Goal: Register for event/course: Sign up to attend an event or enroll in a course

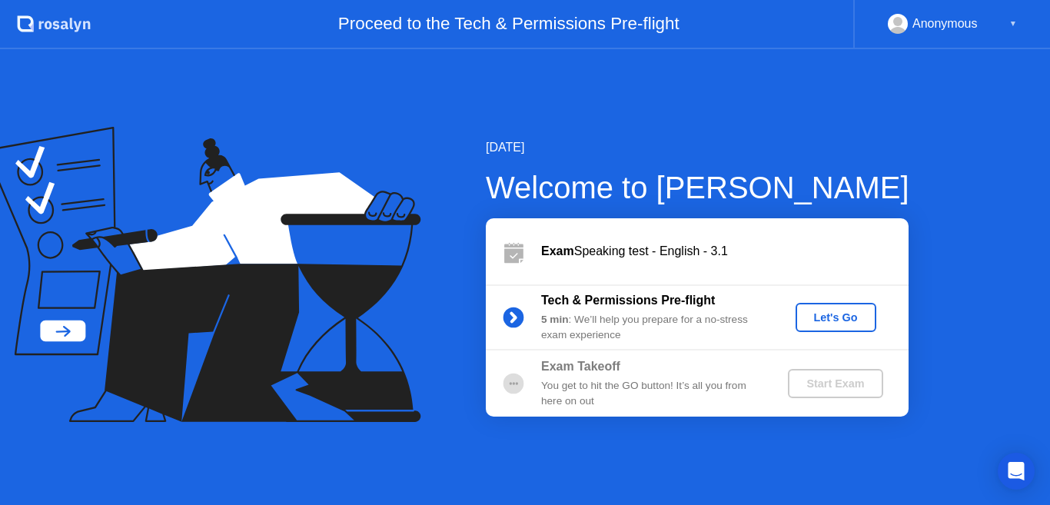
click at [823, 320] on div "Let's Go" at bounding box center [836, 317] width 68 height 12
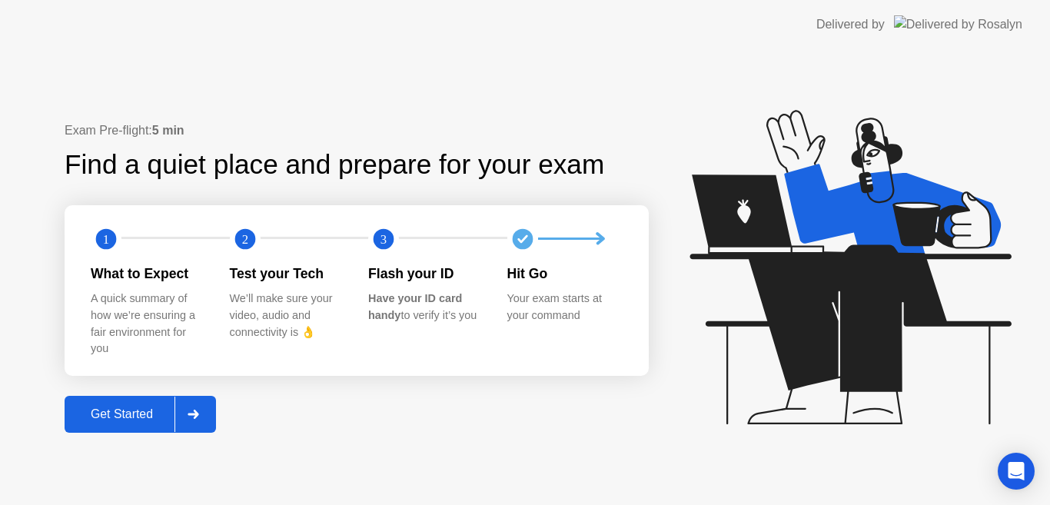
click at [133, 412] on div "Get Started" at bounding box center [121, 414] width 105 height 14
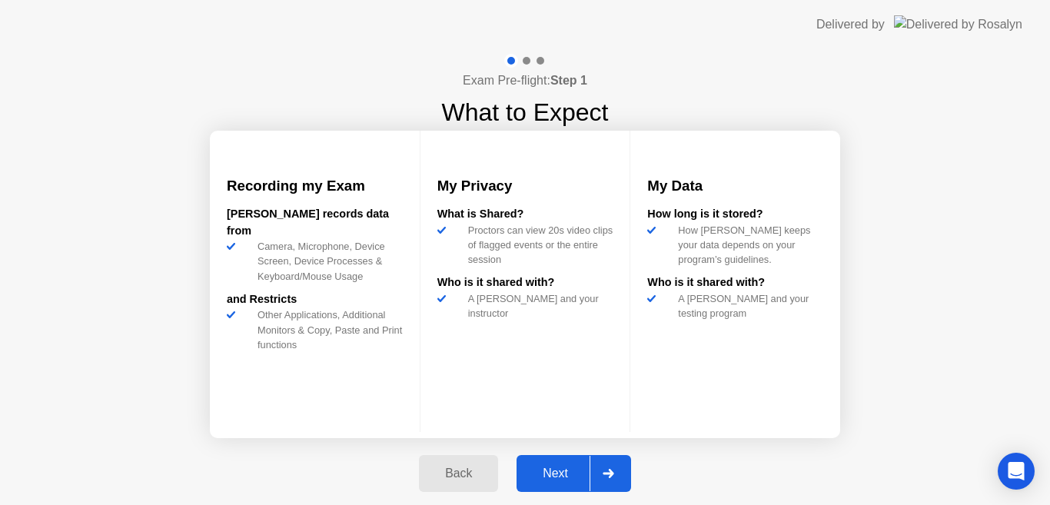
click at [558, 474] on div "Next" at bounding box center [555, 473] width 68 height 14
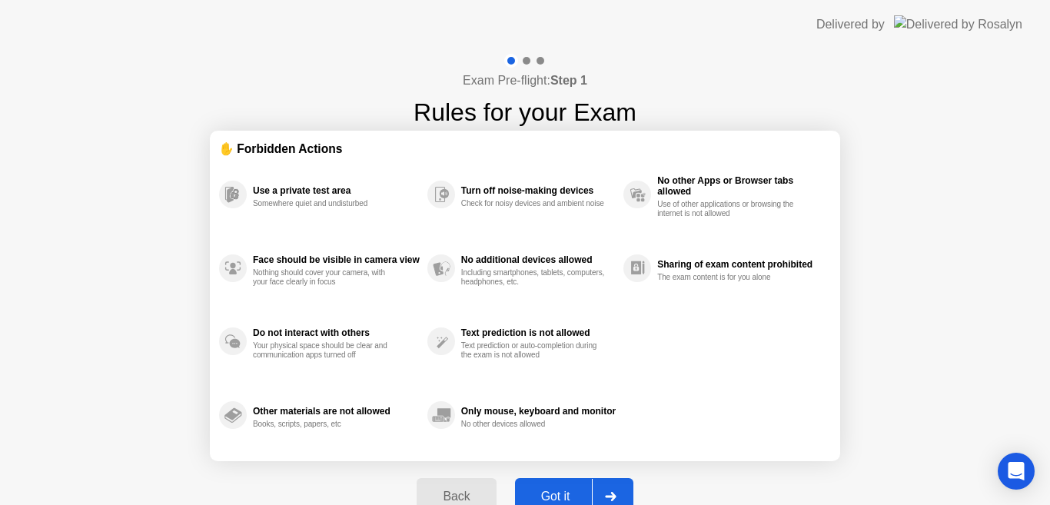
click at [556, 490] on div "Got it" at bounding box center [556, 497] width 72 height 14
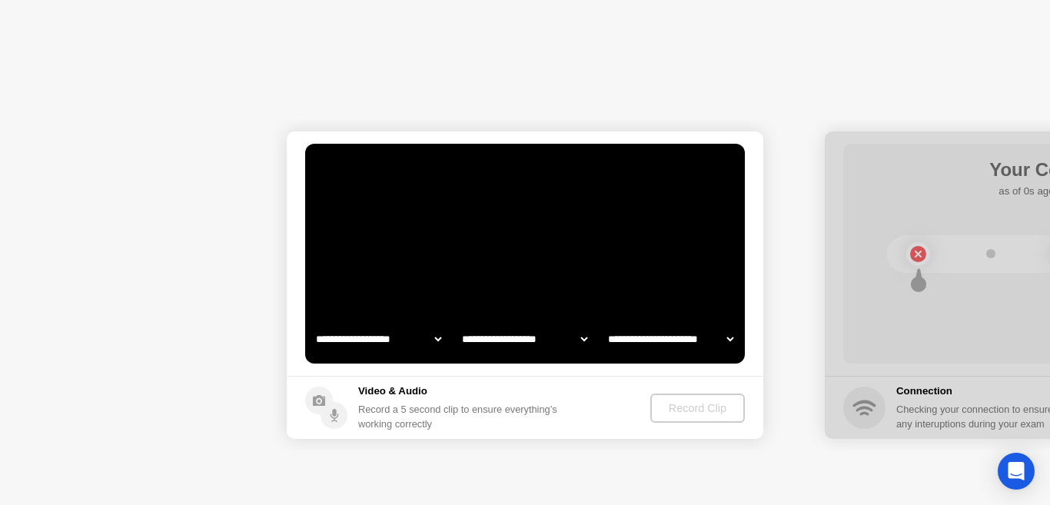
select select "**********"
select select "*******"
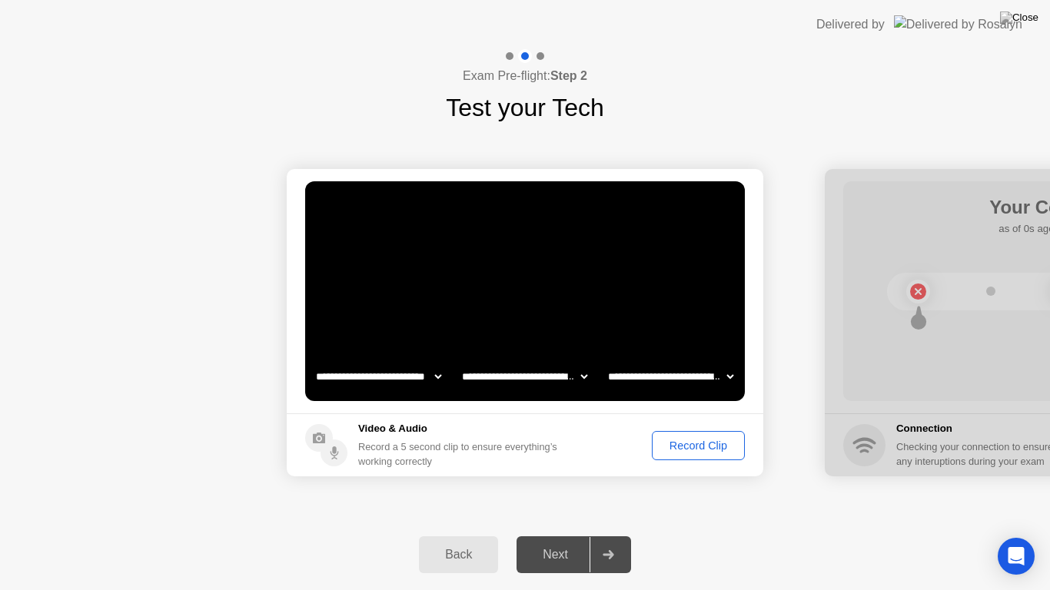
click at [677, 443] on div "Record Clip" at bounding box center [698, 446] width 82 height 12
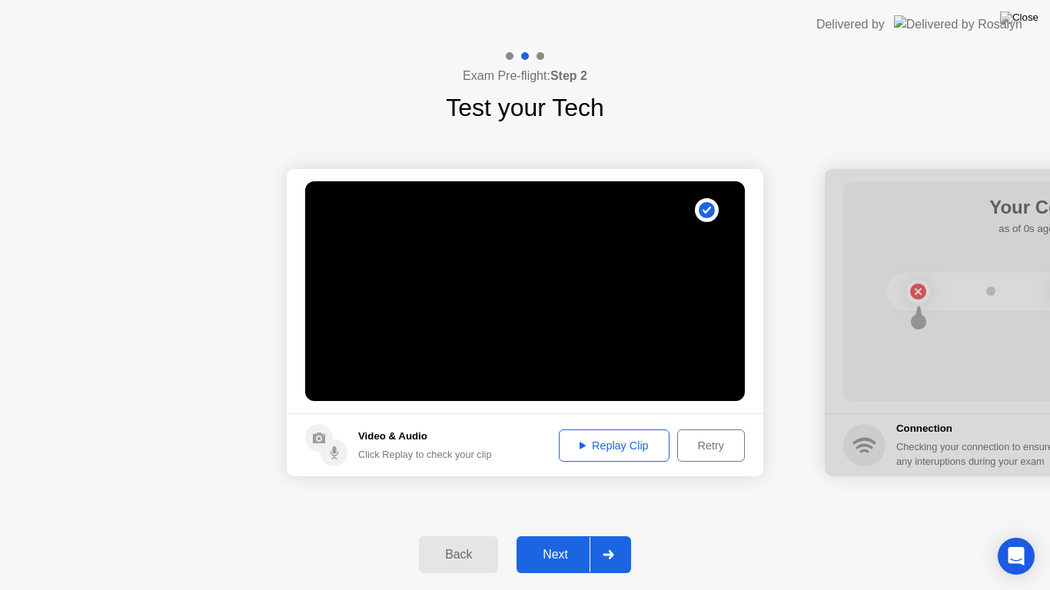
click at [554, 504] on div "Next" at bounding box center [555, 555] width 68 height 14
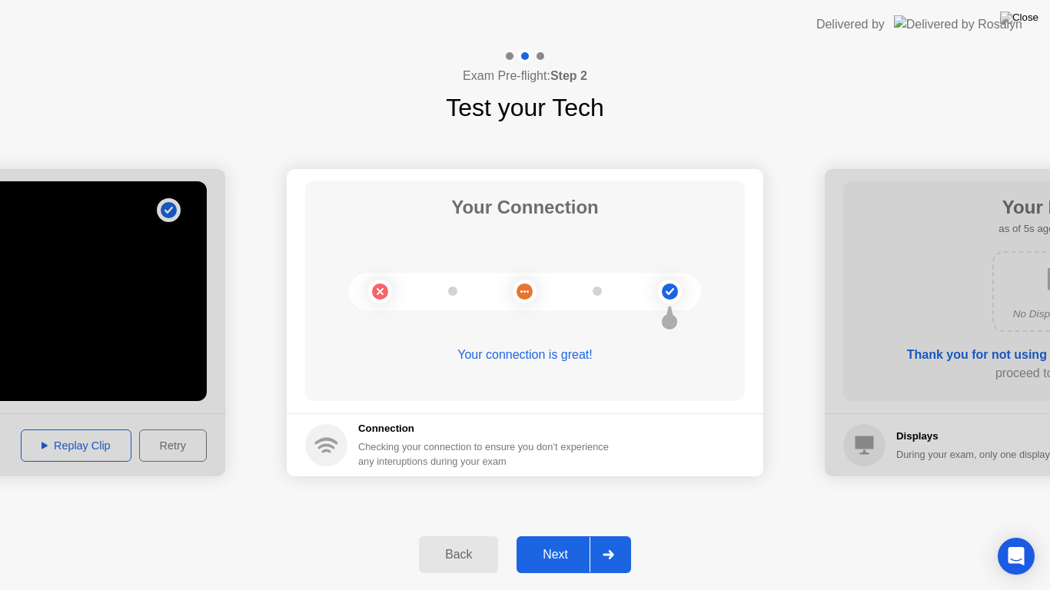
click at [554, 504] on div "Next" at bounding box center [555, 555] width 68 height 14
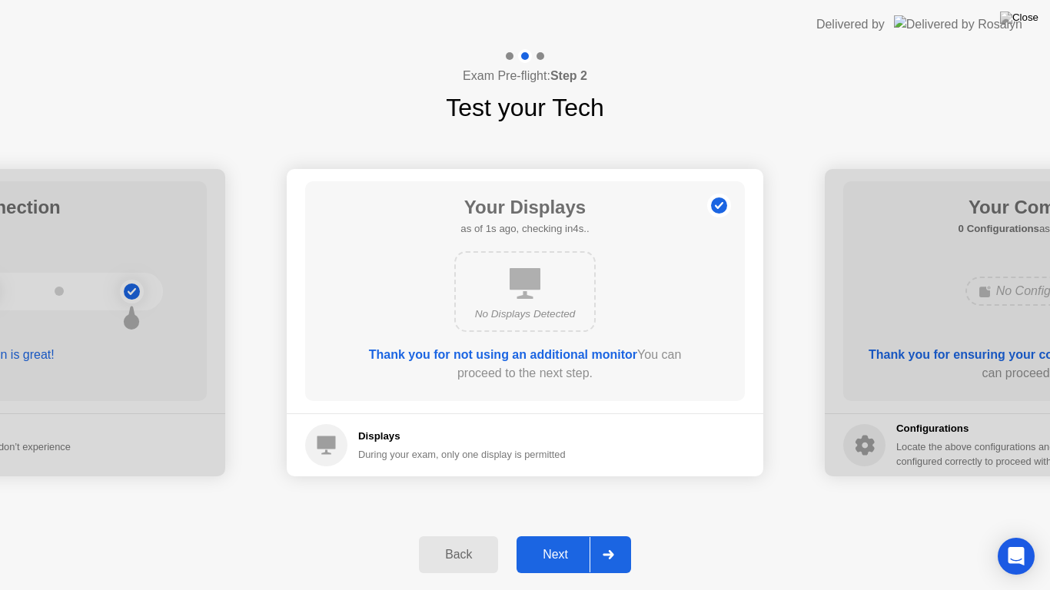
click at [554, 504] on div "Next" at bounding box center [555, 555] width 68 height 14
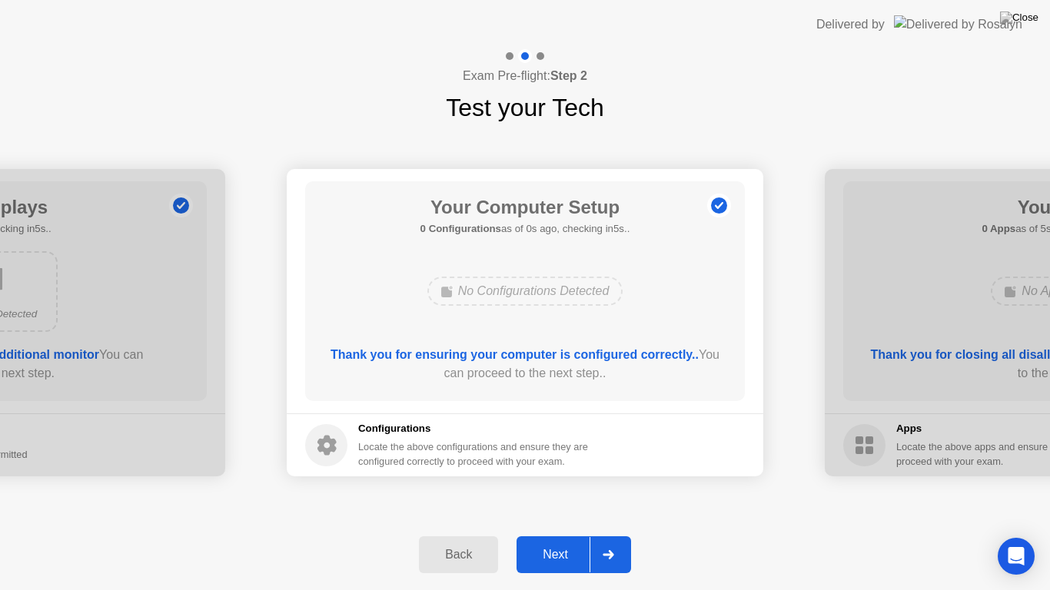
click at [554, 504] on div "Next" at bounding box center [555, 555] width 68 height 14
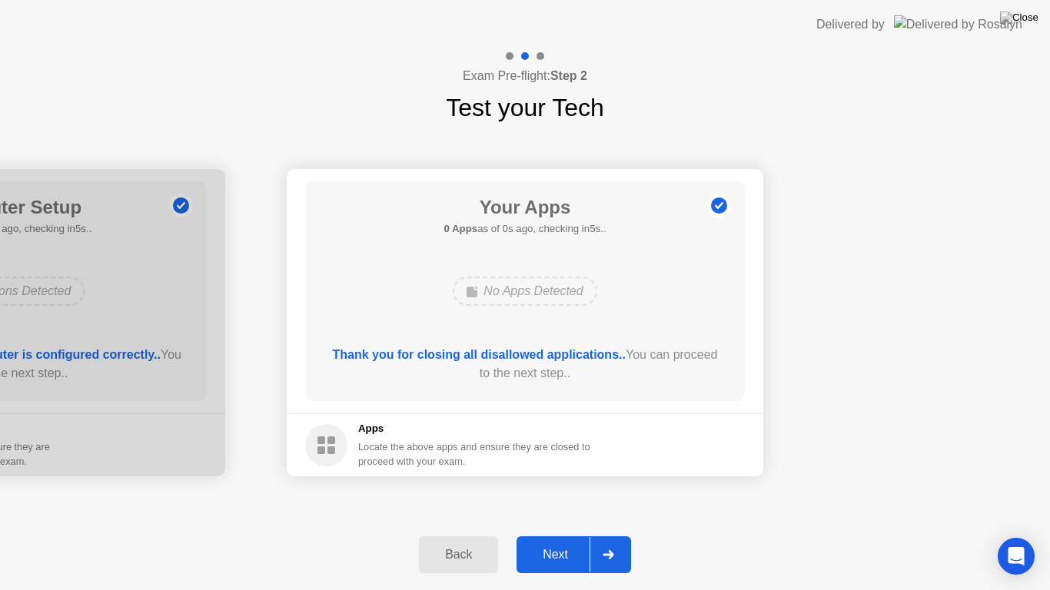
click at [554, 504] on div "Next" at bounding box center [555, 555] width 68 height 14
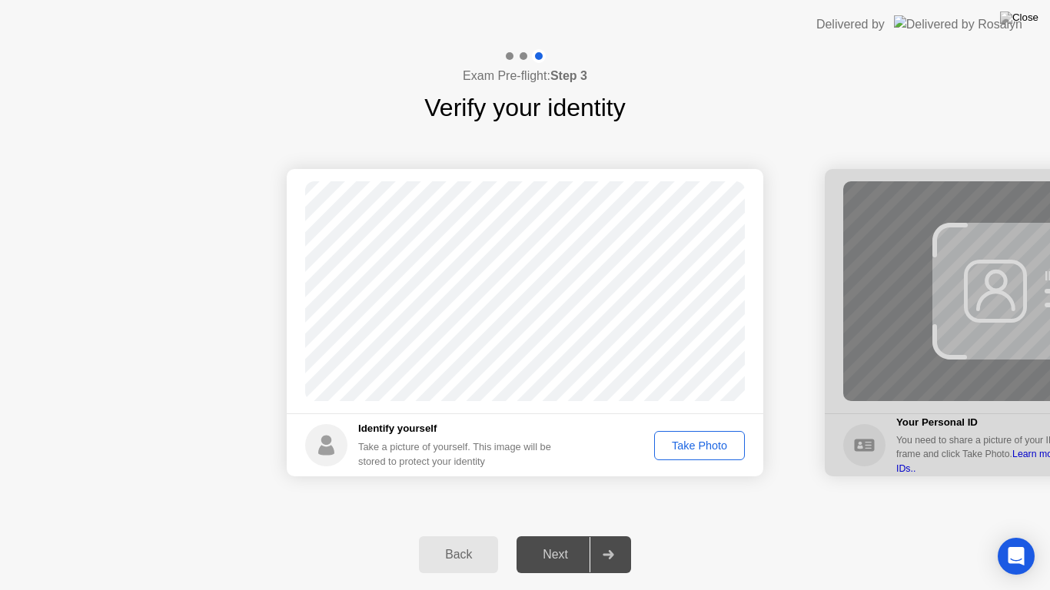
click at [692, 445] on div "Take Photo" at bounding box center [699, 446] width 80 height 12
click at [563, 504] on div "Next" at bounding box center [555, 555] width 68 height 14
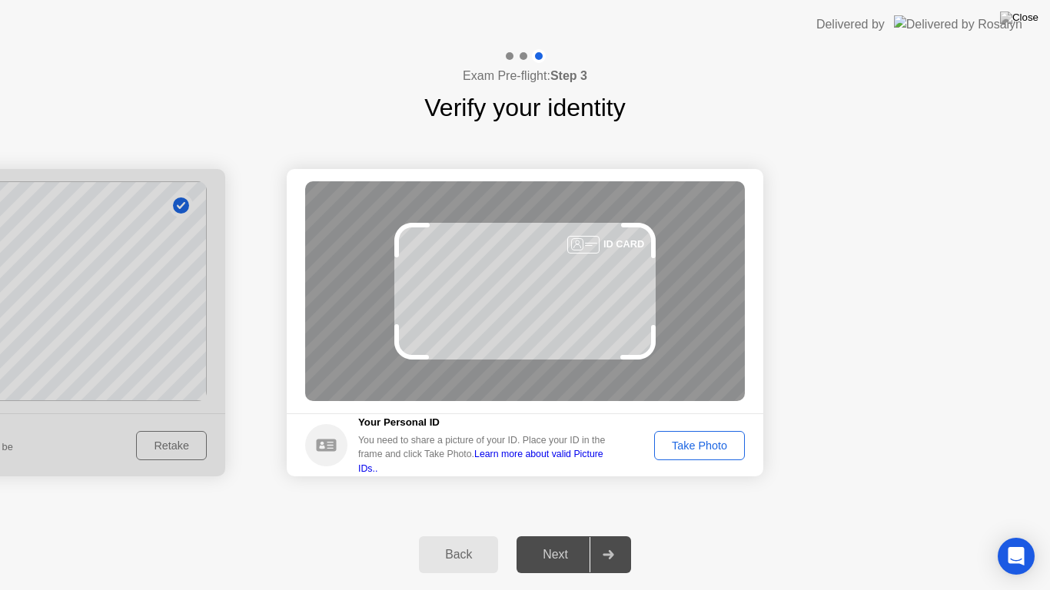
click at [703, 441] on div "Take Photo" at bounding box center [699, 446] width 80 height 12
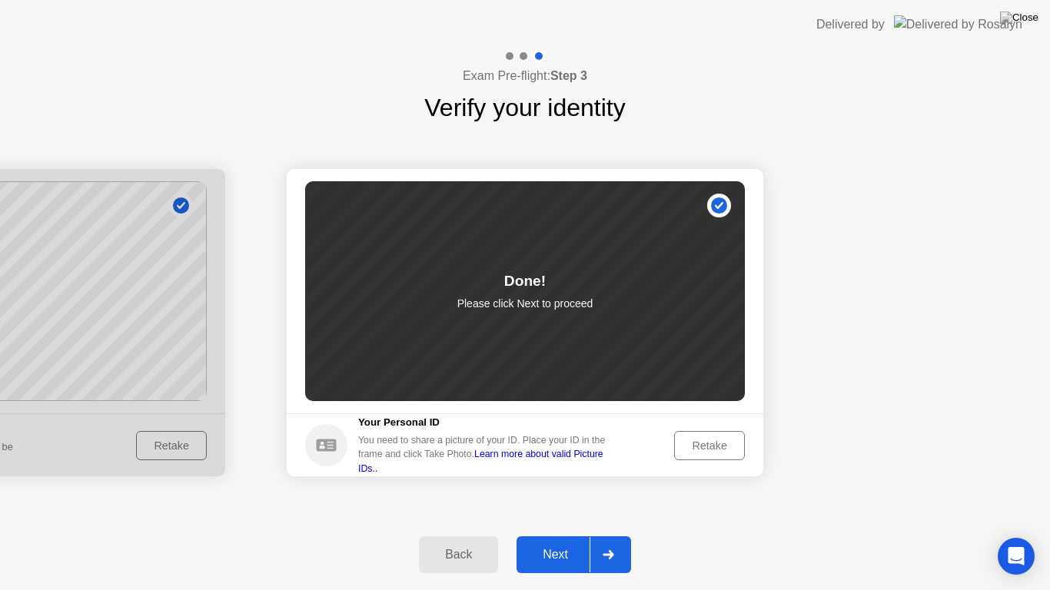
click at [561, 504] on div "Next" at bounding box center [555, 555] width 68 height 14
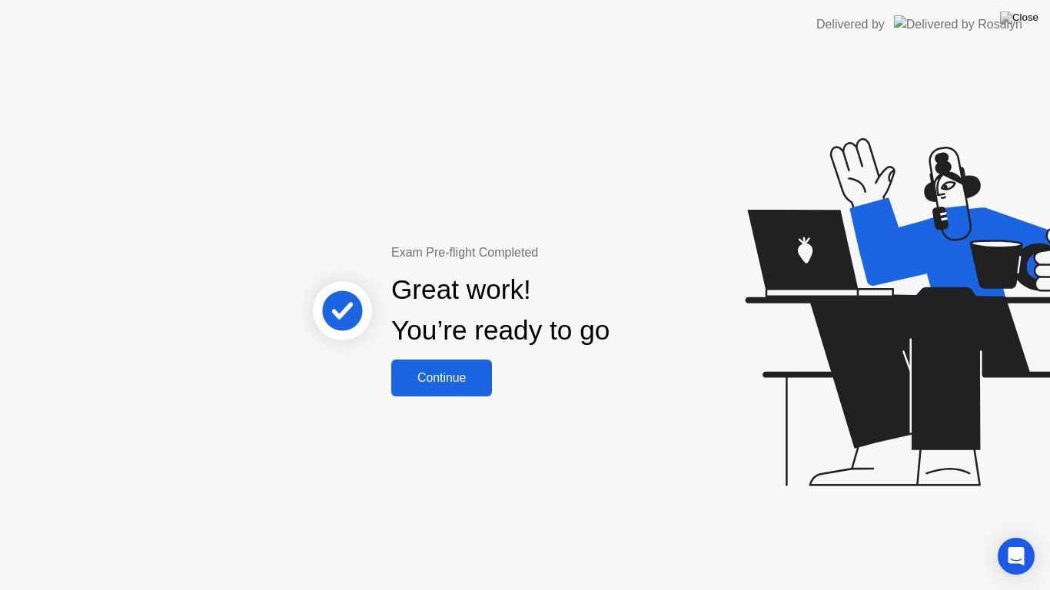
click at [443, 377] on div "Continue" at bounding box center [441, 378] width 91 height 14
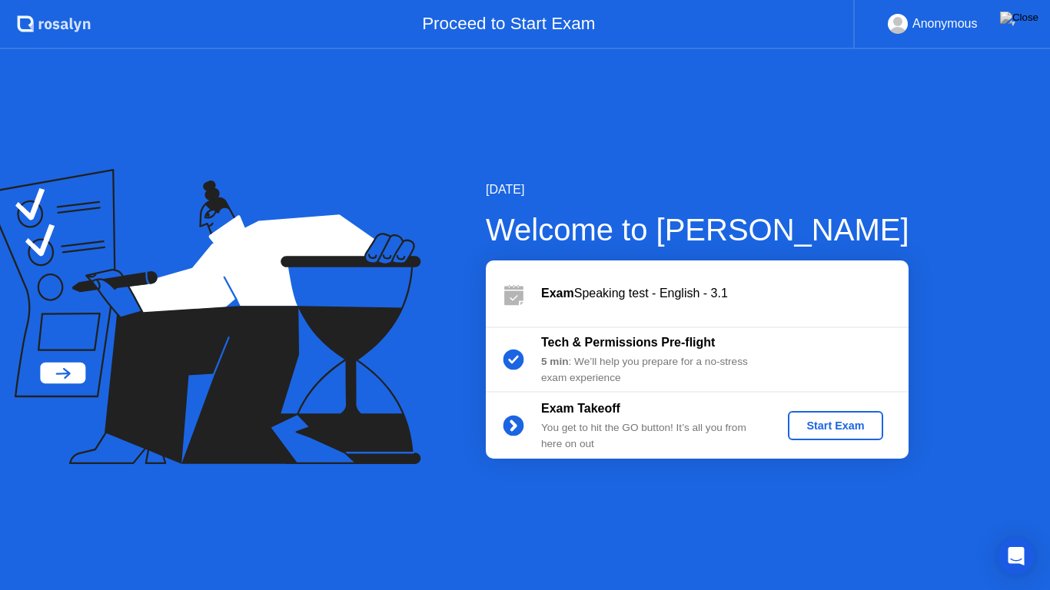
click at [829, 426] on div "Start Exam" at bounding box center [835, 426] width 82 height 12
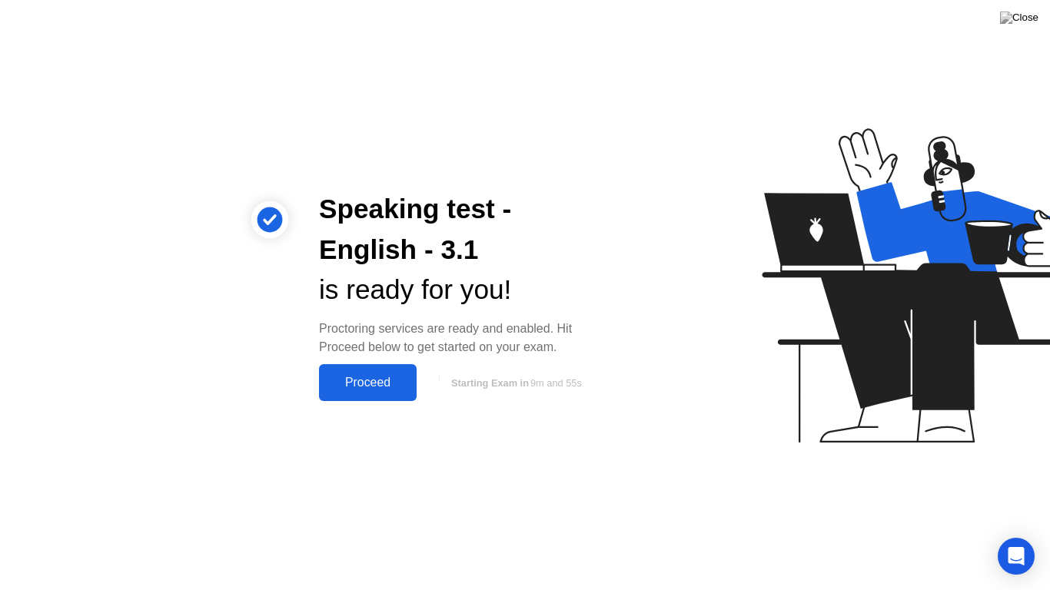
click at [367, 383] on div "Proceed" at bounding box center [368, 383] width 88 height 14
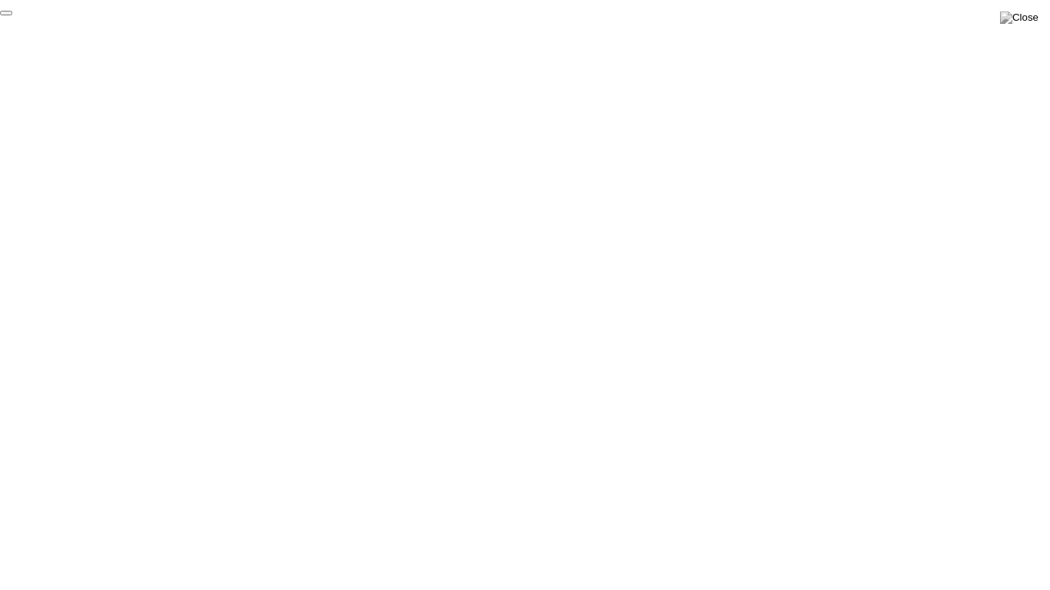
click div "End Proctoring Session"
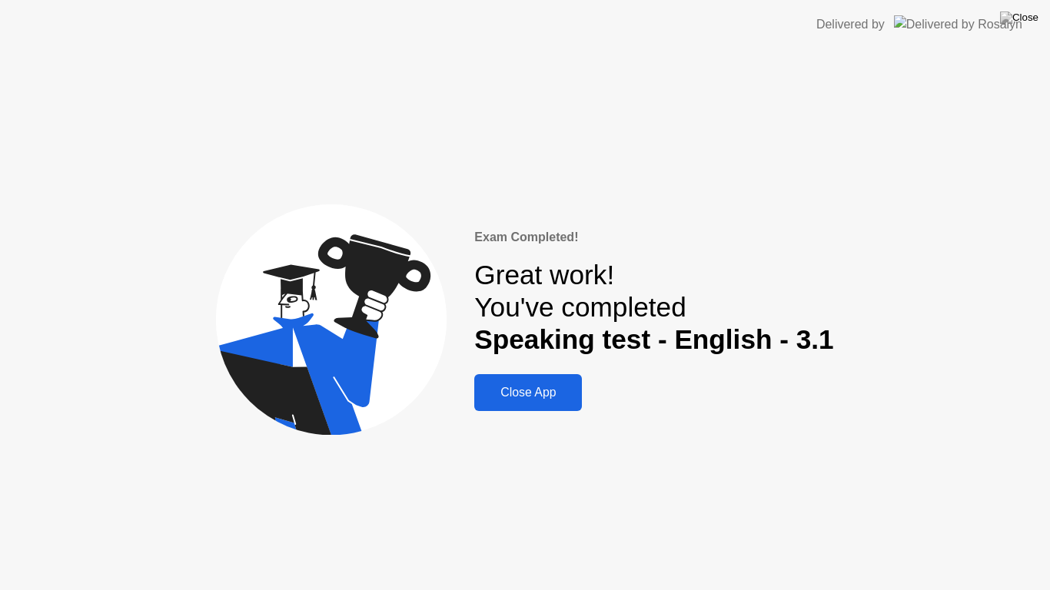
click at [533, 396] on div "Close App" at bounding box center [528, 393] width 98 height 14
